Goal: Information Seeking & Learning: Find specific fact

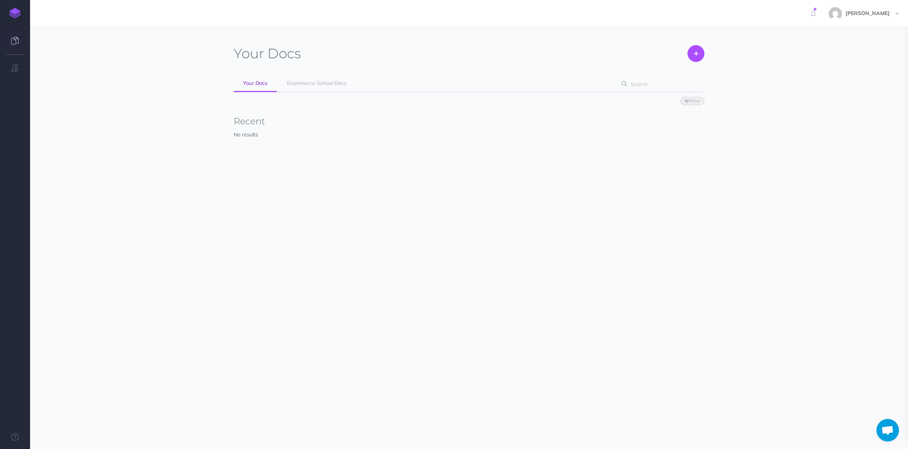
click at [289, 94] on span "Filter Status Published Drafts" at bounding box center [469, 100] width 471 height 17
click at [293, 89] on link "Ecommerce School Docs" at bounding box center [317, 83] width 78 height 17
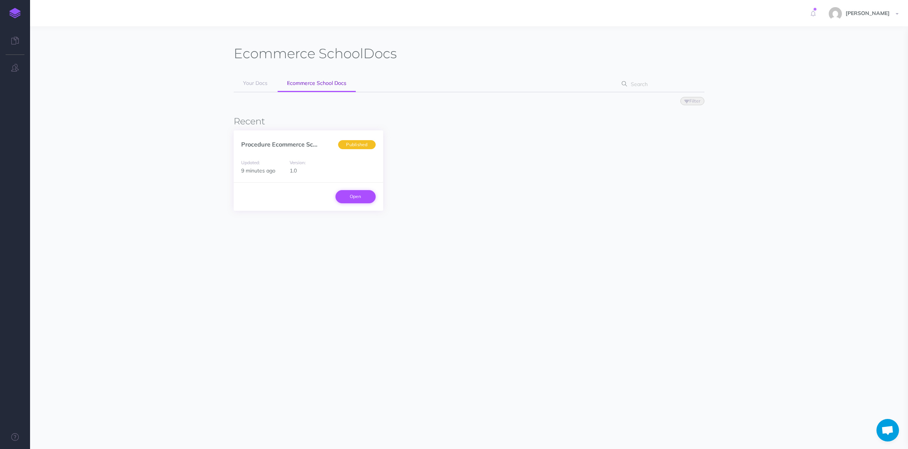
click at [362, 202] on link "Open" at bounding box center [356, 196] width 40 height 13
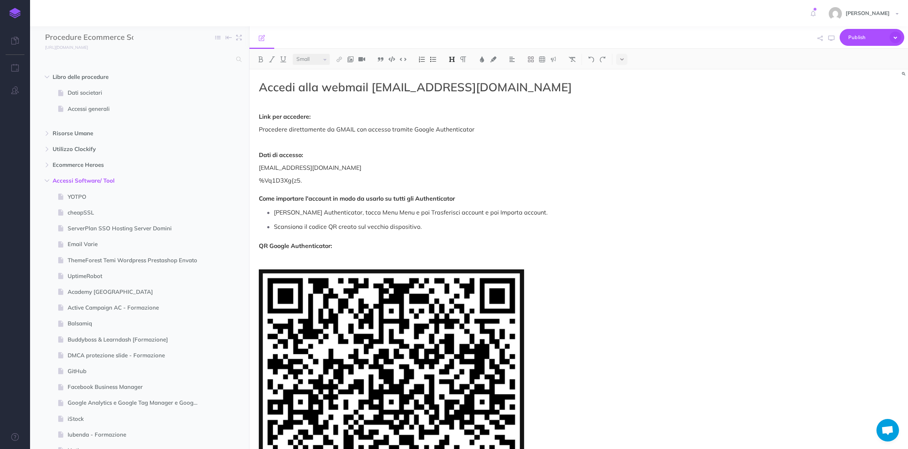
click at [244, 60] on div at bounding box center [139, 60] width 219 height 14
click at [181, 62] on input "text" at bounding box center [138, 60] width 187 height 14
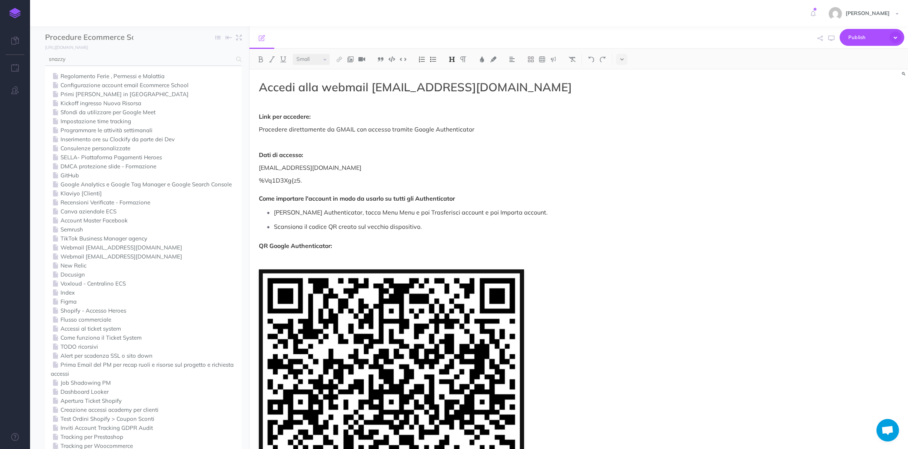
type input "snazzy"
select select "null"
drag, startPoint x: 302, startPoint y: 180, endPoint x: 260, endPoint y: 179, distance: 41.7
click at [260, 181] on p "%Vq1D3Xg{z5. Come importare l'account in modo da usarlo su tutti gli Authentica…" at bounding box center [480, 189] width 442 height 27
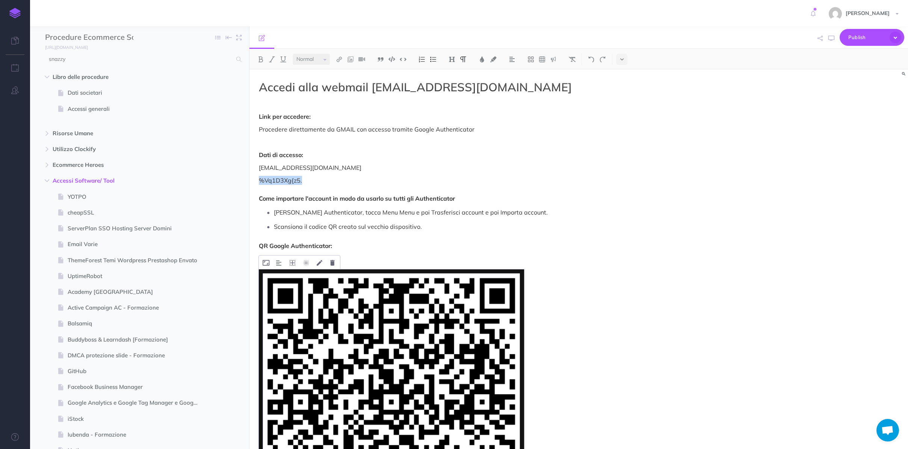
scroll to position [5, 0]
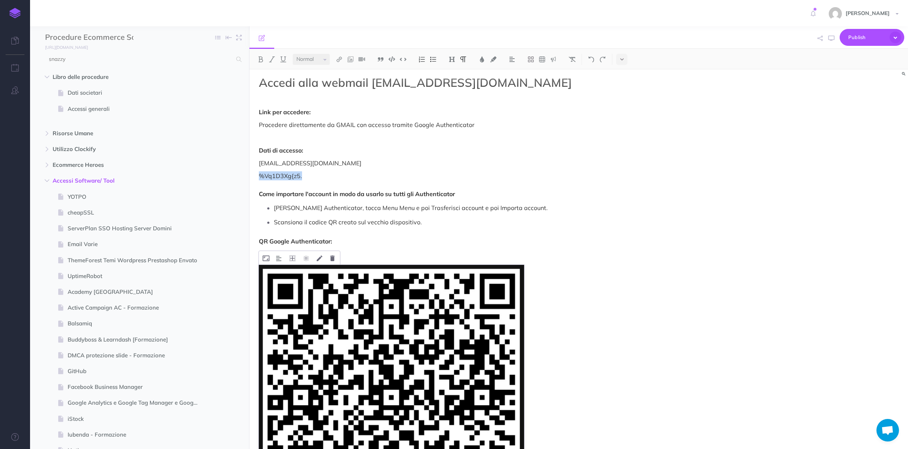
copy p "%Vq1D3Xg{z5."
drag, startPoint x: 327, startPoint y: 179, endPoint x: 319, endPoint y: 177, distance: 7.7
click at [324, 178] on p "%Vq1D3Xg{z5. Come importare l'account in modo da usarlo su tutti gli Authentica…" at bounding box center [480, 184] width 442 height 27
drag, startPoint x: 311, startPoint y: 176, endPoint x: 251, endPoint y: 180, distance: 59.5
click at [251, 180] on div "Accedi alla webmail [EMAIL_ADDRESS][DOMAIN_NAME] Link per accedere: Procedere d…" at bounding box center [480, 358] width 461 height 586
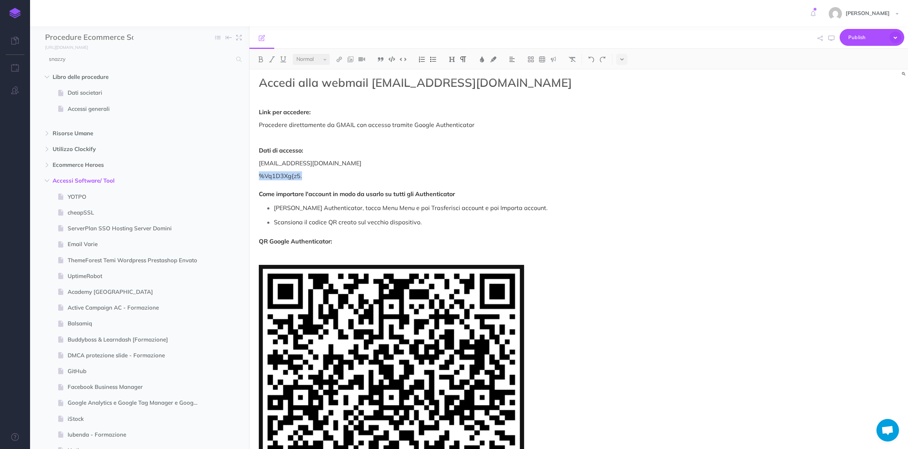
copy p "%Vq1D3Xg{z5."
